Goal: Information Seeking & Learning: Find specific fact

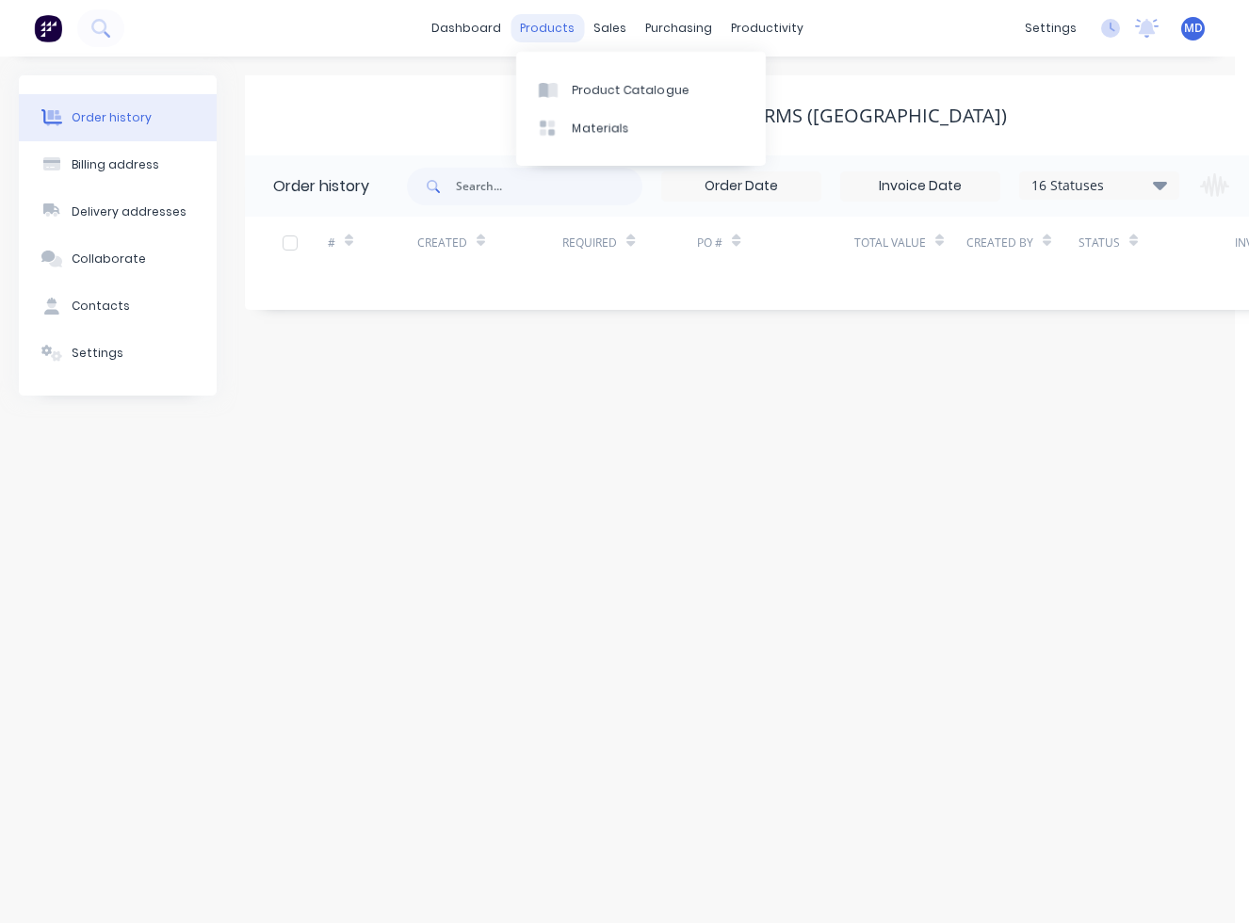
click at [533, 26] on div "products" at bounding box center [547, 28] width 73 height 28
click at [579, 82] on div "Product Catalogue" at bounding box center [631, 90] width 117 height 17
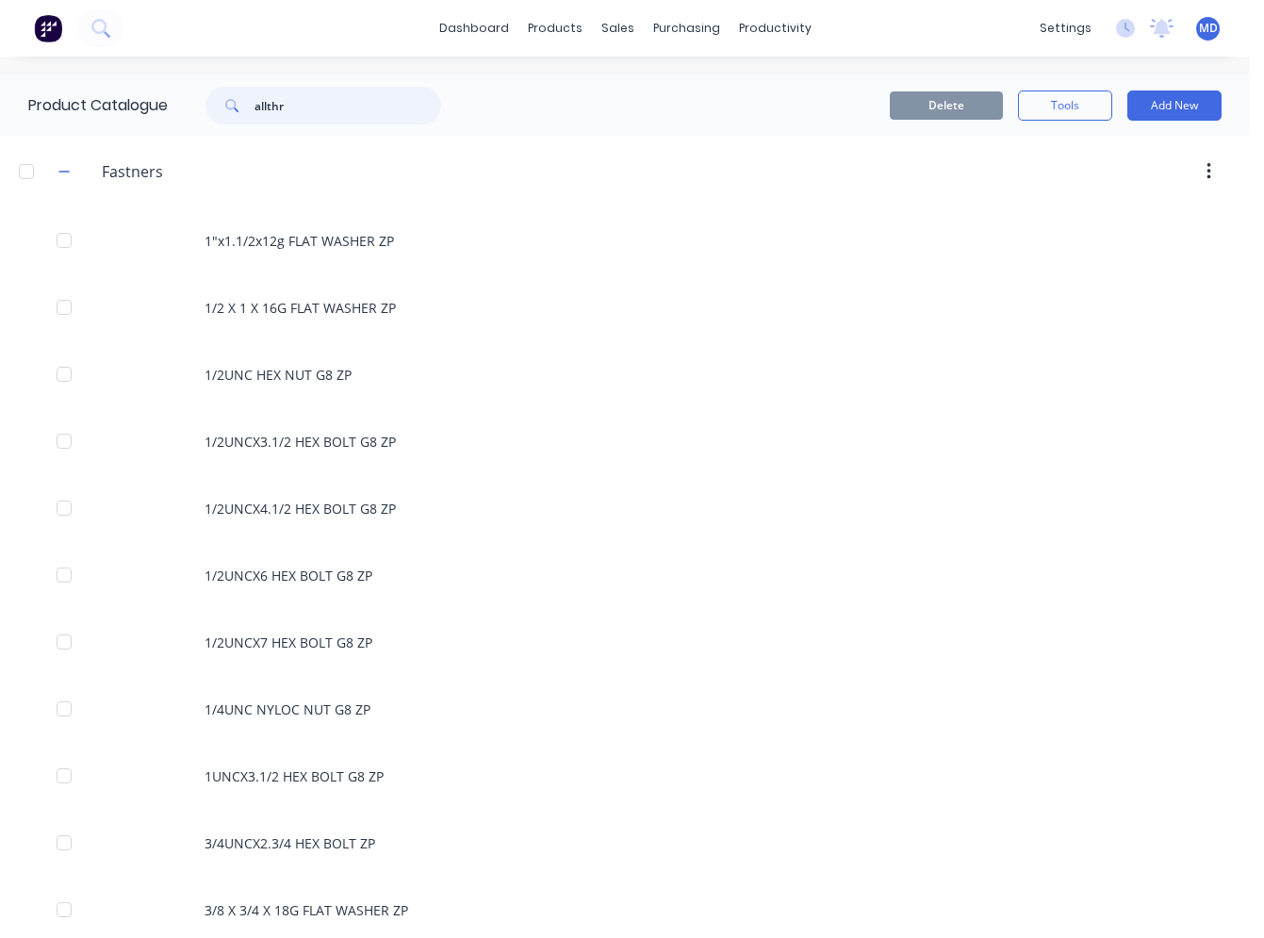
drag, startPoint x: 307, startPoint y: 108, endPoint x: 244, endPoint y: 105, distance: 63.2
click at [246, 105] on div "allthr" at bounding box center [323, 106] width 236 height 38
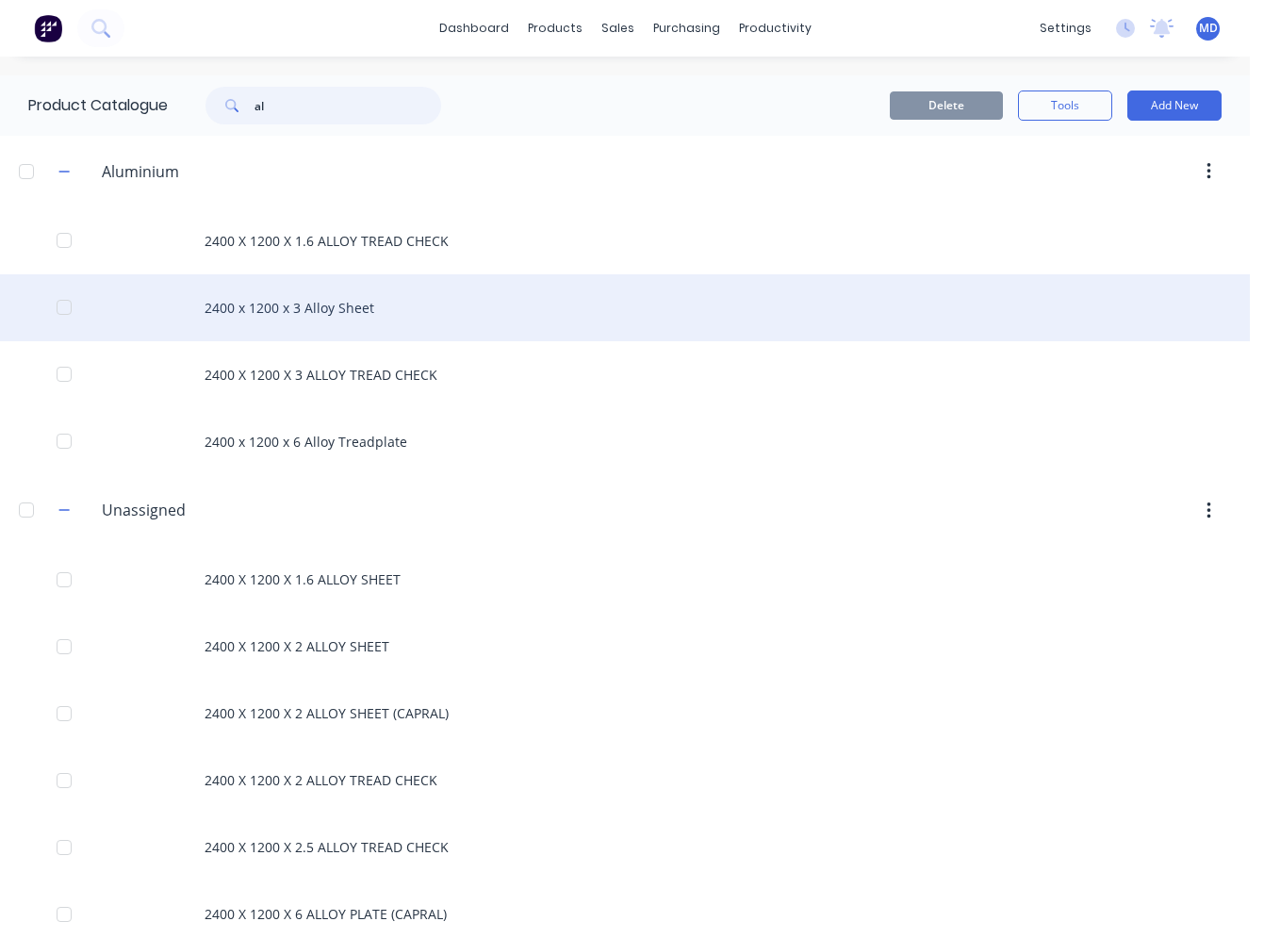
type input "a"
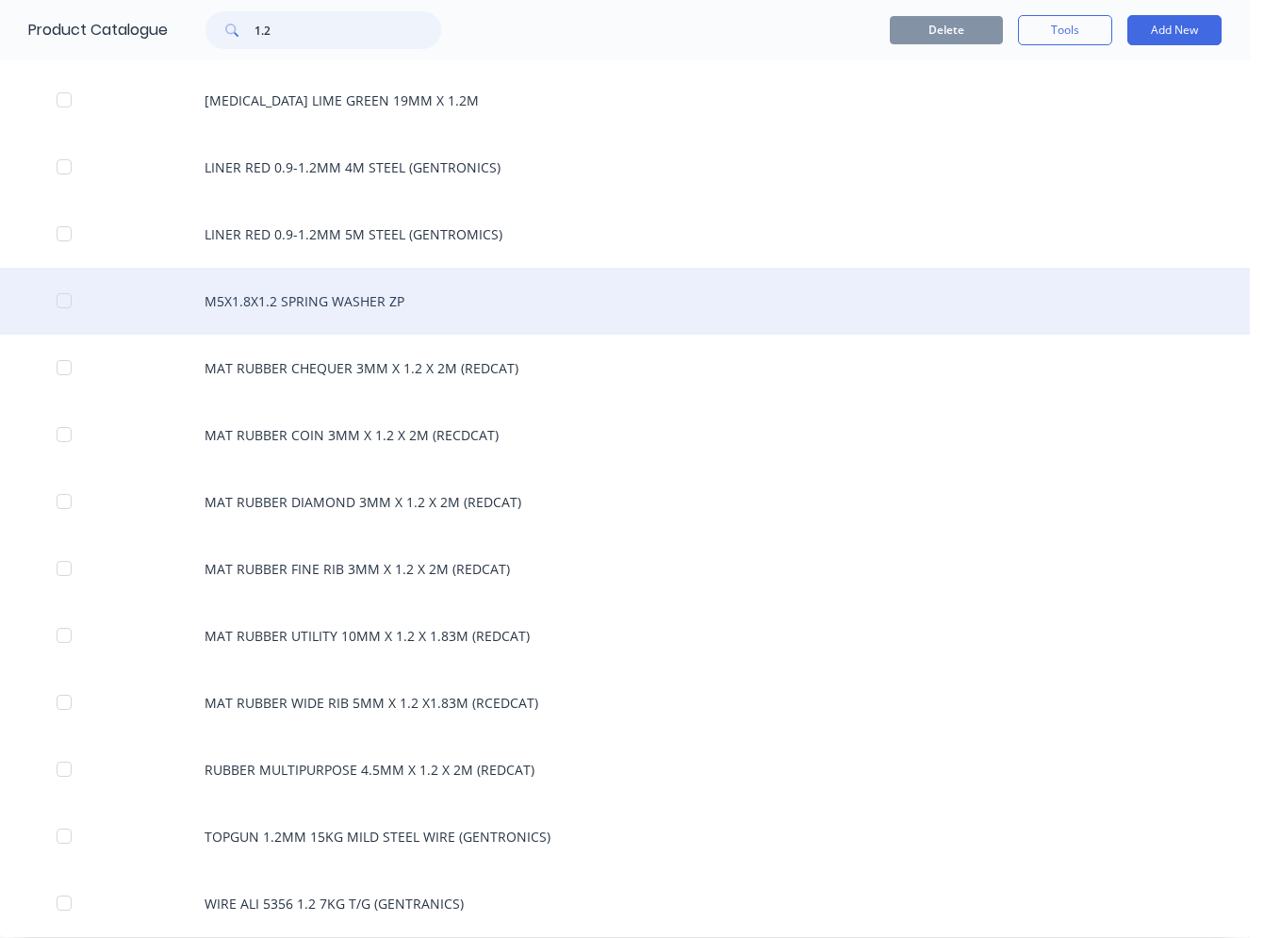
scroll to position [627, 0]
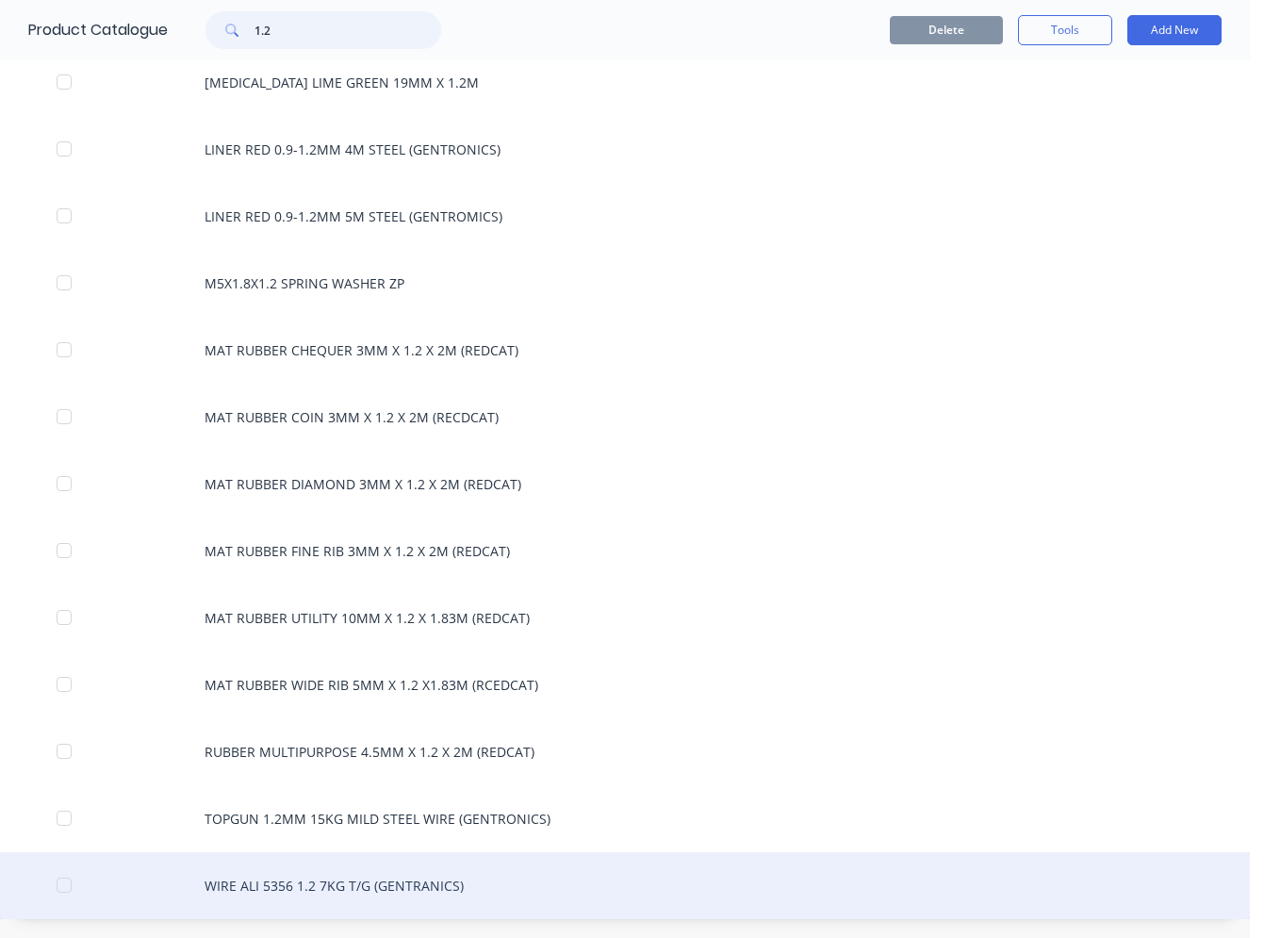
type input "1.2"
click at [436, 888] on div "WIRE ALI 5356 1.2 7KG T/G (GENTRANICS)" at bounding box center [624, 885] width 1249 height 67
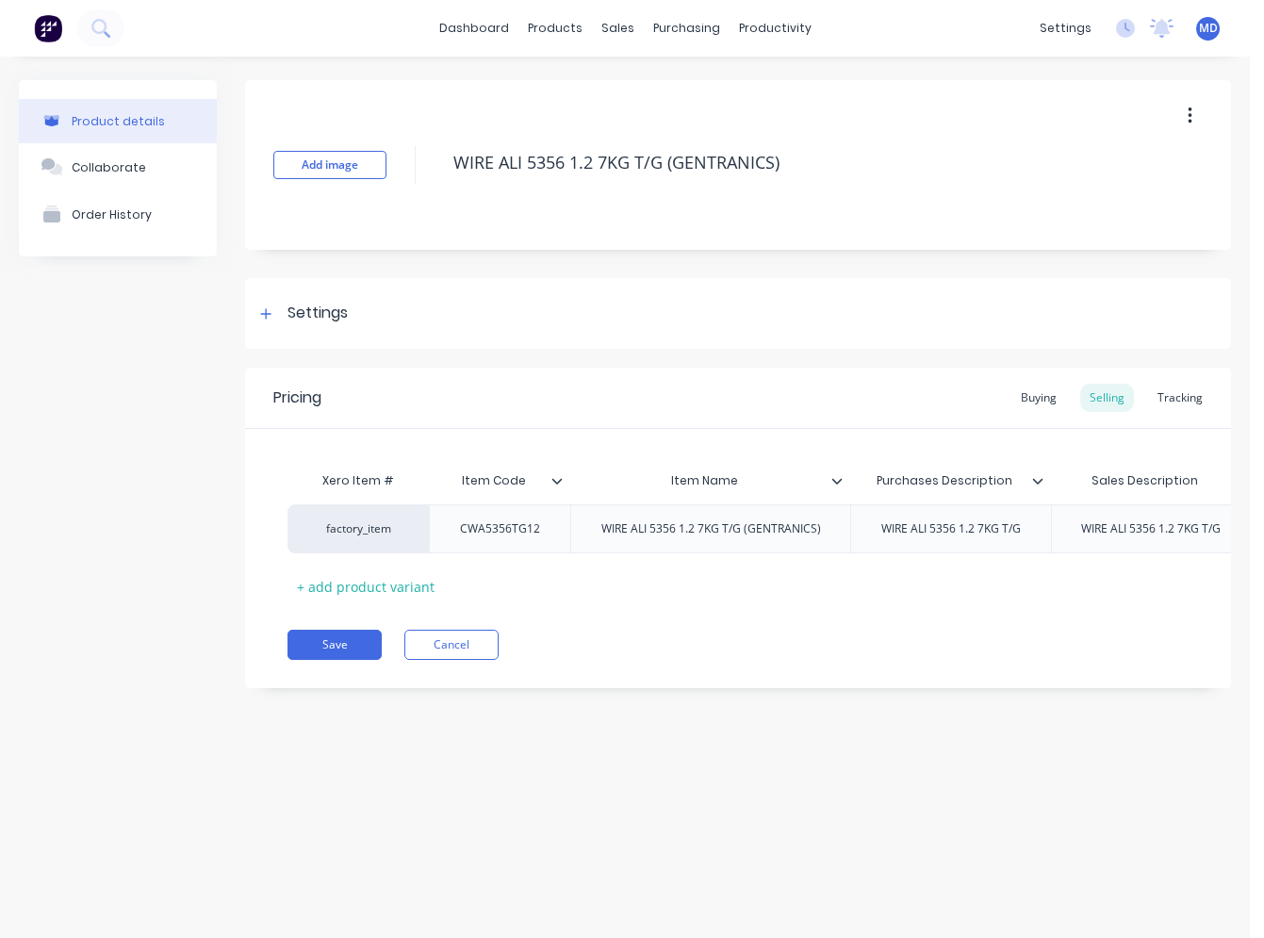
type textarea "x"
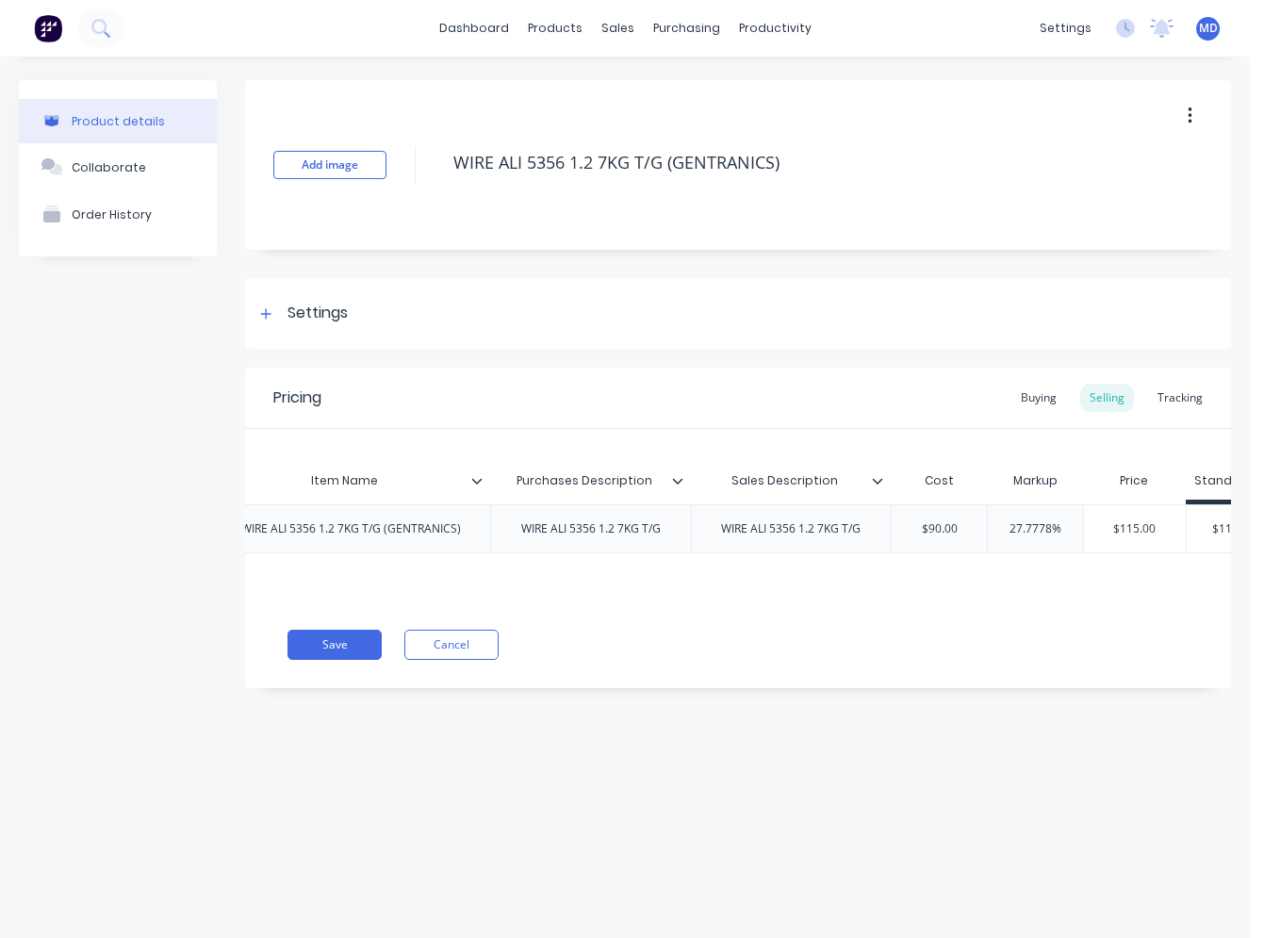
scroll to position [0, 411]
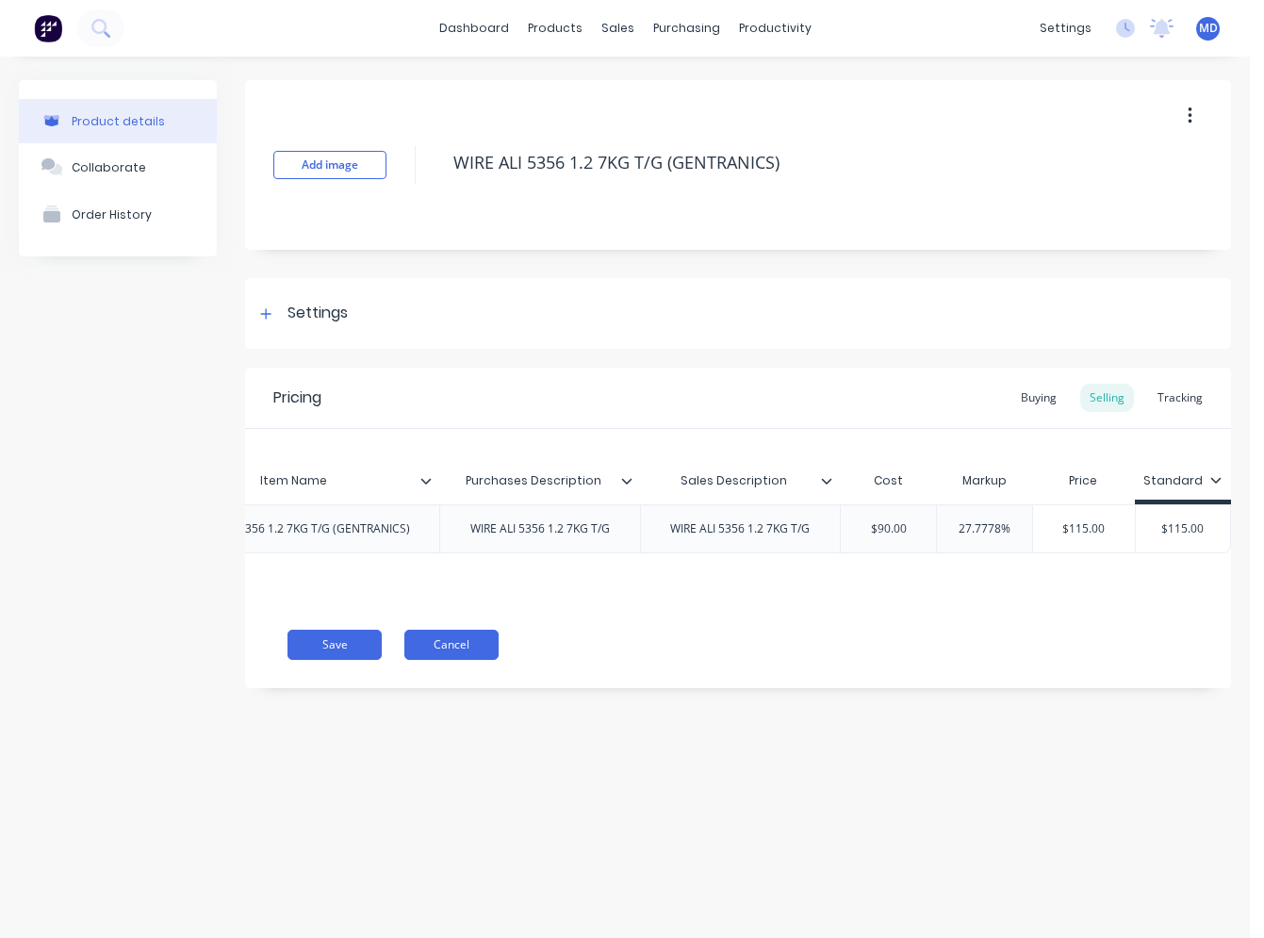
click at [485, 660] on button "Cancel" at bounding box center [451, 644] width 94 height 30
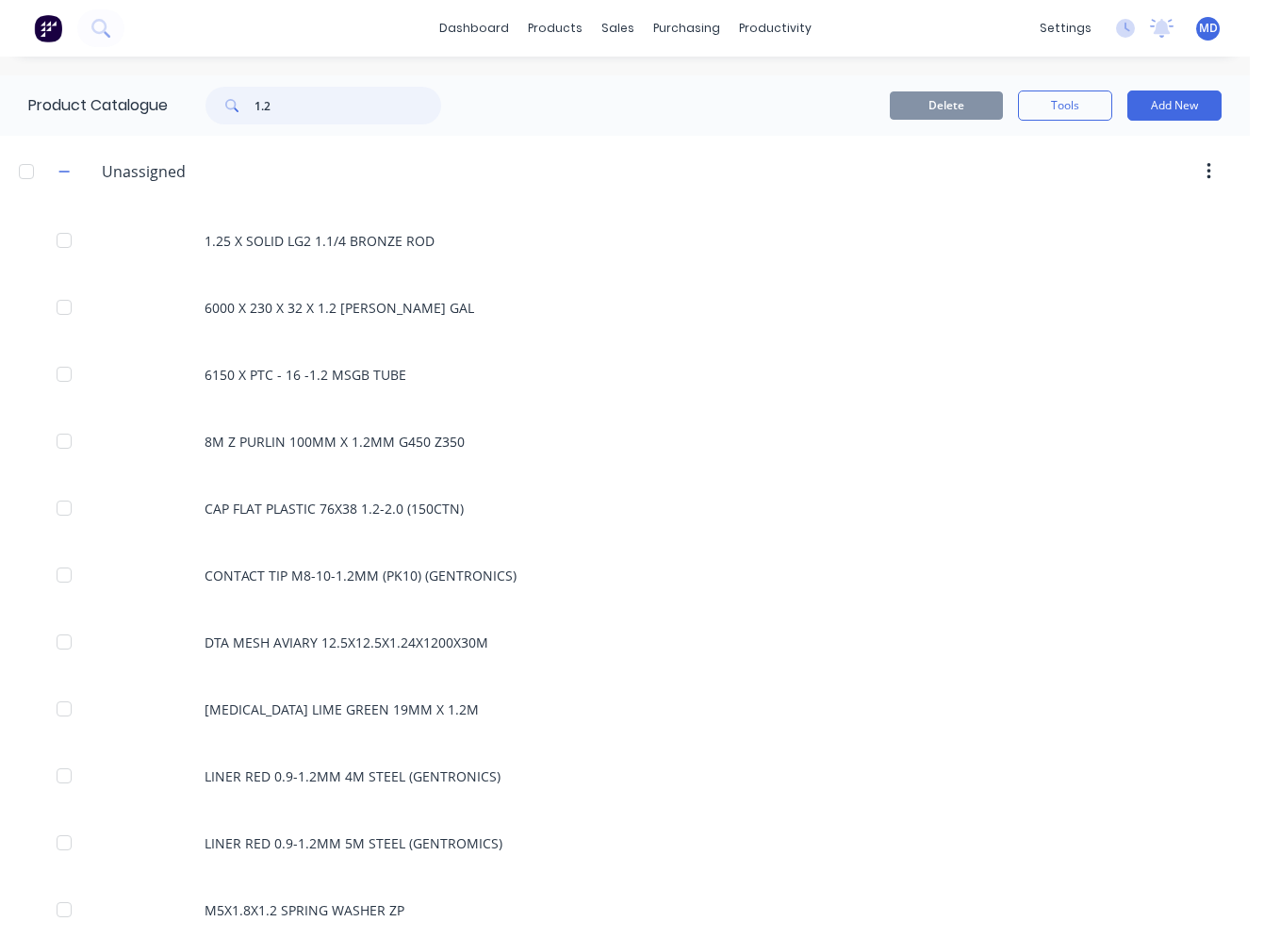
drag, startPoint x: 288, startPoint y: 109, endPoint x: 260, endPoint y: 115, distance: 28.8
click at [260, 115] on input "1.2" at bounding box center [347, 106] width 187 height 38
